Goal: Information Seeking & Learning: Check status

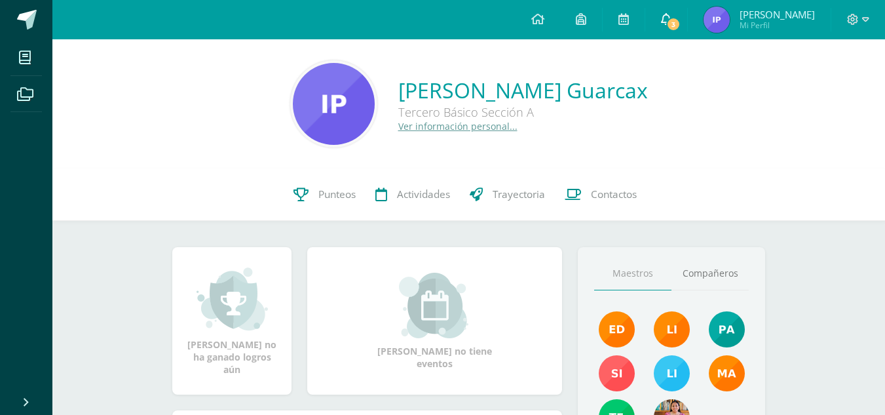
click at [681, 28] on span "3" at bounding box center [674, 24] width 14 height 14
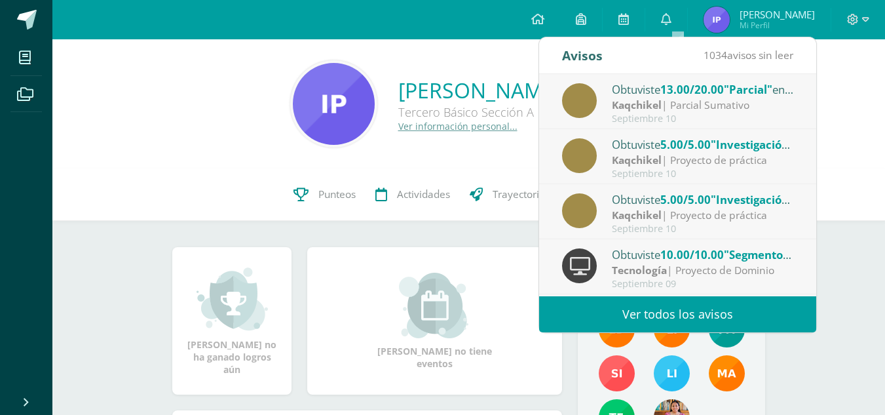
click at [739, 114] on div "Septiembre 10" at bounding box center [703, 118] width 182 height 11
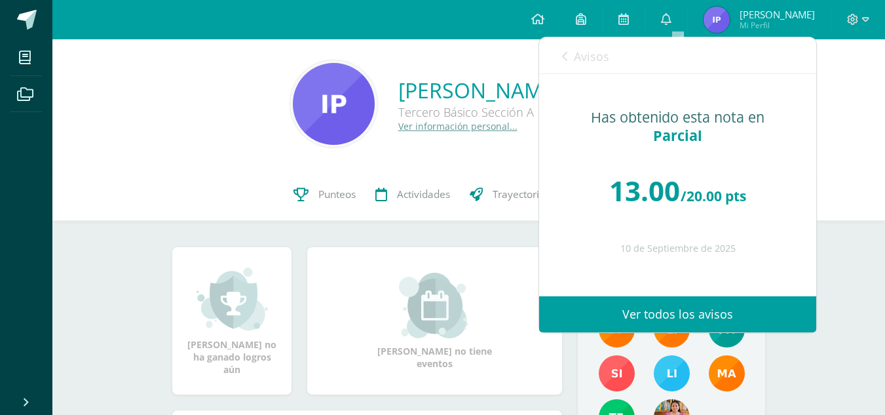
click at [573, 58] on link "Avisos" at bounding box center [585, 55] width 47 height 37
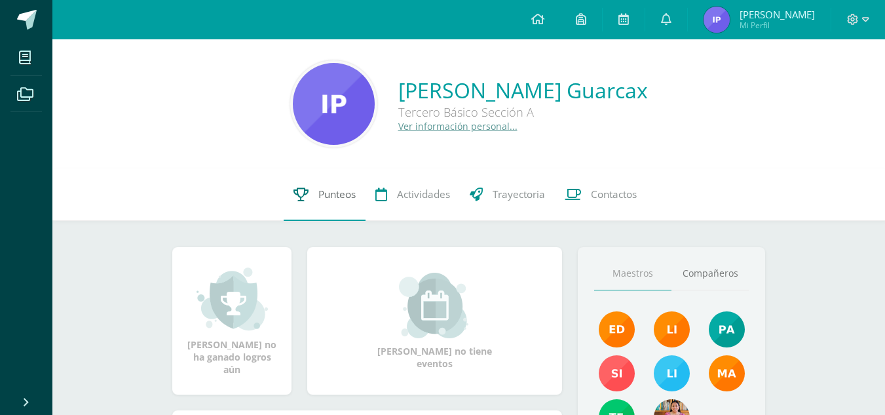
click at [345, 209] on link "Punteos" at bounding box center [325, 194] width 82 height 52
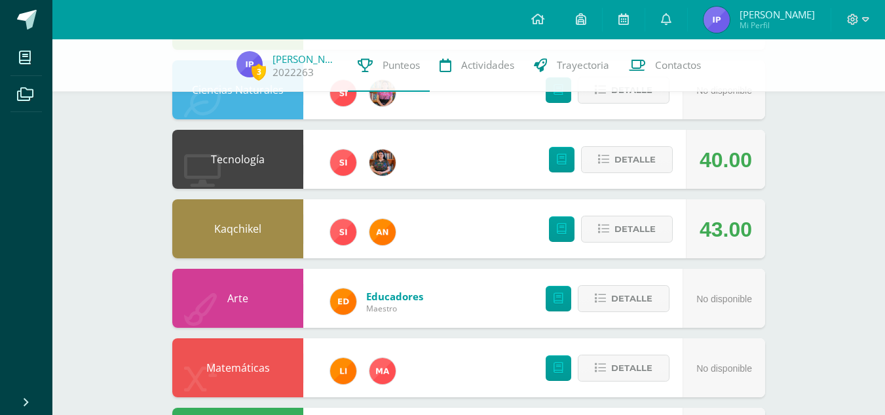
scroll to position [281, 0]
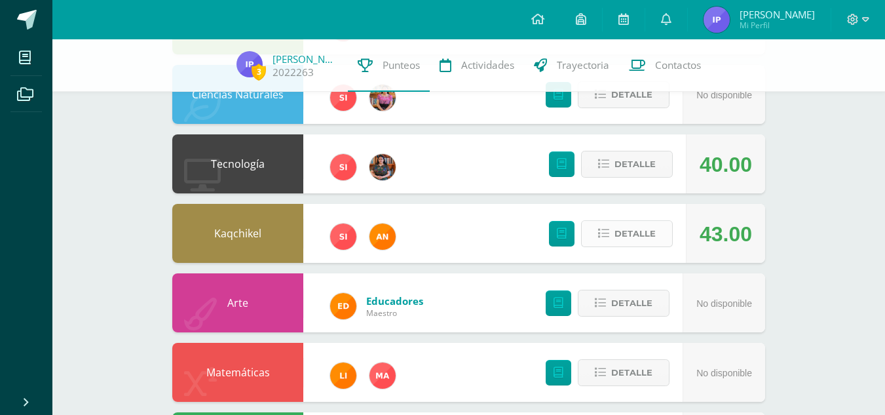
click at [618, 236] on span "Detalle" at bounding box center [635, 234] width 41 height 24
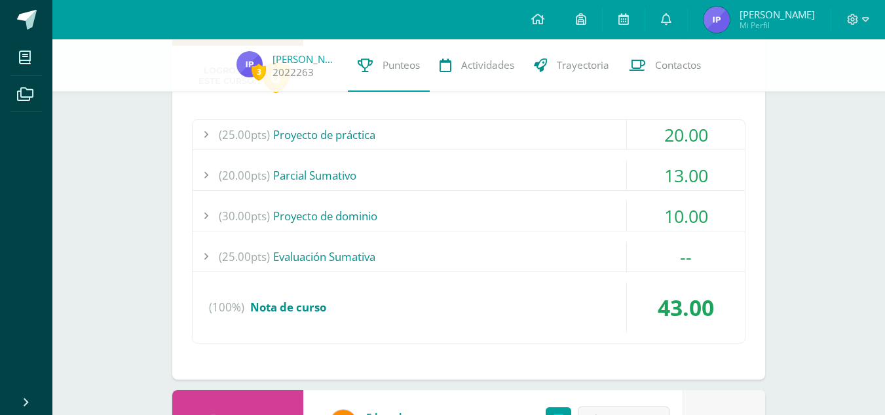
scroll to position [498, 0]
click at [526, 133] on div "(25.00pts) Proyecto de práctica" at bounding box center [469, 133] width 552 height 29
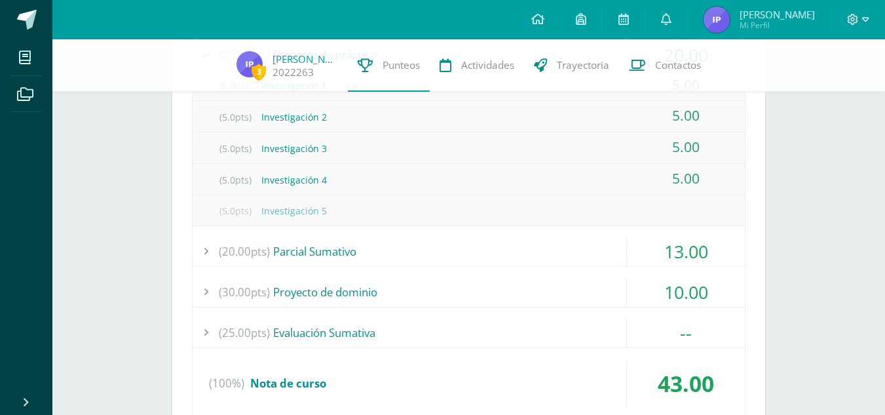
scroll to position [583, 0]
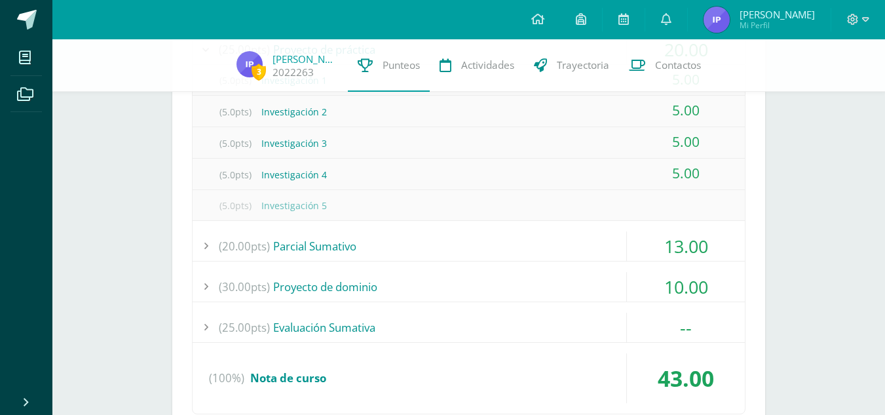
click at [496, 238] on div "(20.00pts) Parcial Sumativo" at bounding box center [469, 245] width 552 height 29
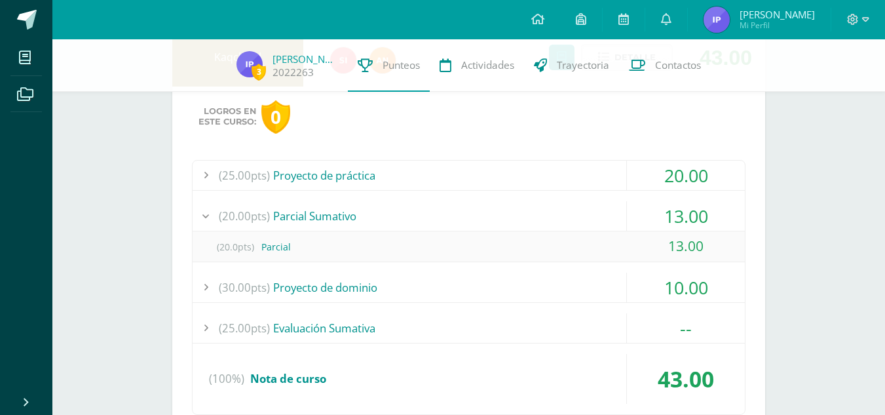
scroll to position [457, 0]
click at [519, 282] on div "(30.00pts) Proyecto de dominio" at bounding box center [469, 286] width 552 height 29
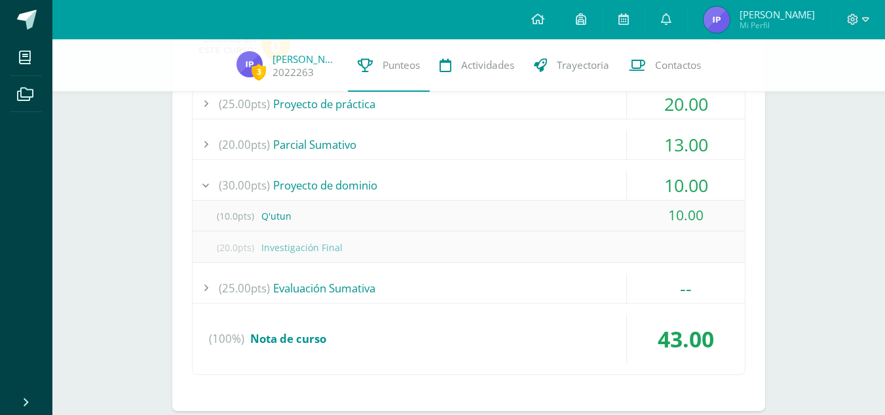
scroll to position [529, 0]
click at [455, 279] on div "(25.00pts) Evaluación Sumativa" at bounding box center [469, 287] width 552 height 29
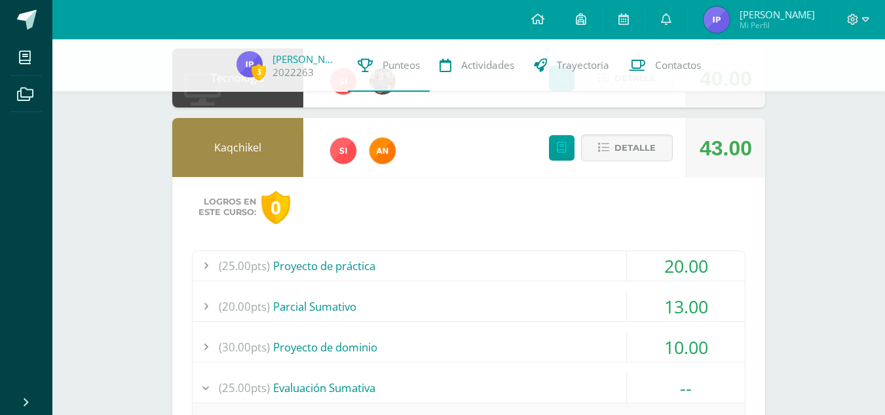
scroll to position [349, 0]
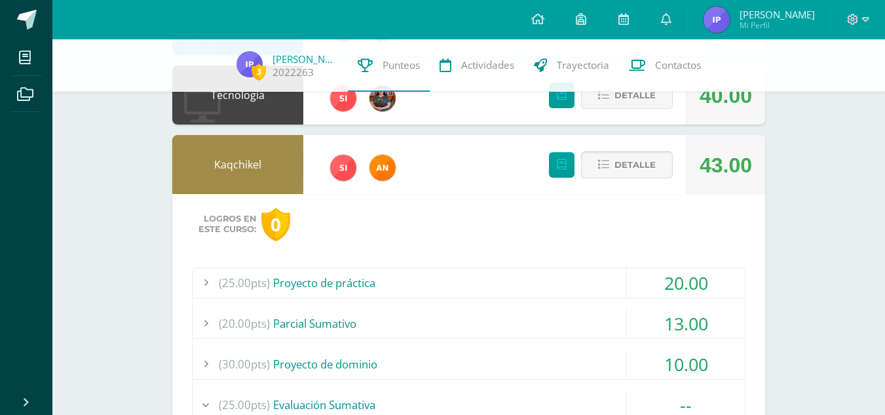
click at [610, 168] on icon at bounding box center [603, 164] width 11 height 11
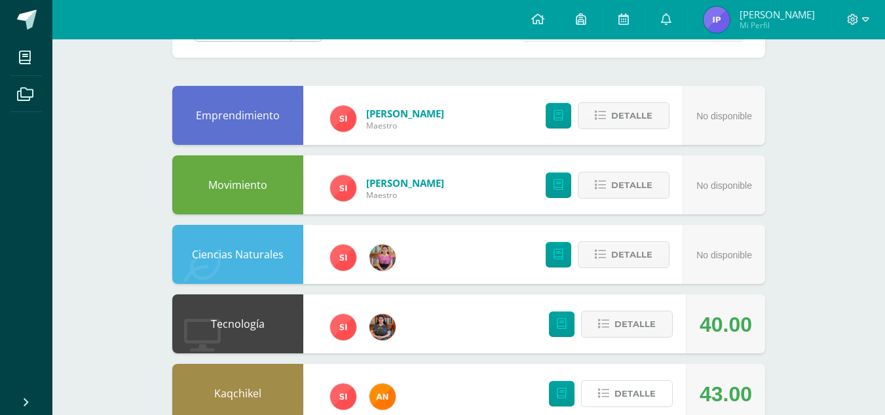
scroll to position [0, 0]
